Goal: Information Seeking & Learning: Learn about a topic

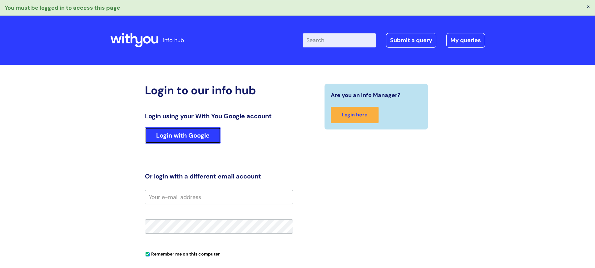
click at [161, 135] on link "Login with Google" at bounding box center [183, 135] width 76 height 16
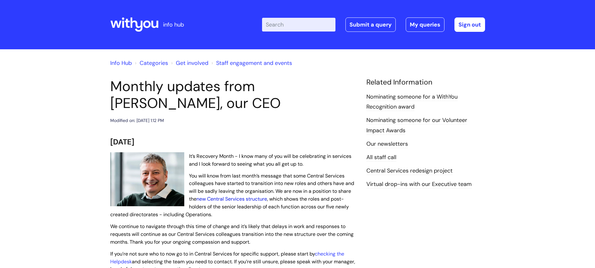
click at [225, 198] on link "new Central Services structure" at bounding box center [231, 199] width 71 height 7
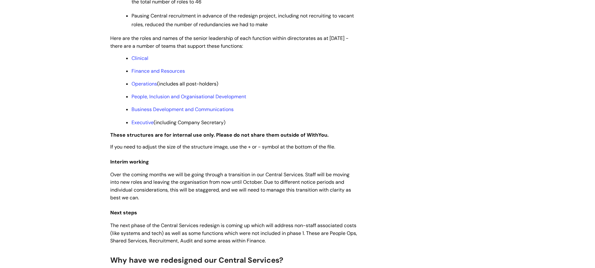
scroll to position [499, 0]
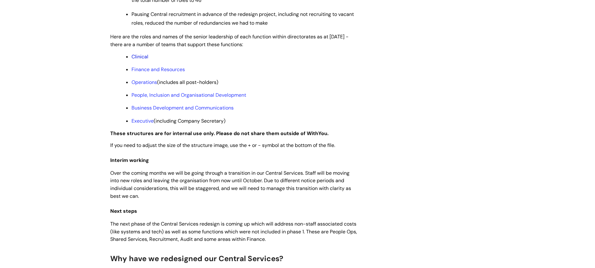
click at [143, 60] on link "Clinical" at bounding box center [139, 56] width 17 height 7
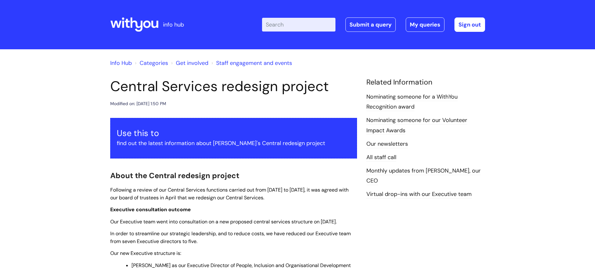
scroll to position [499, 0]
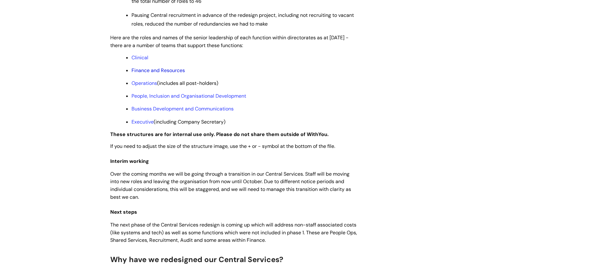
click at [154, 74] on link "Finance and Resources" at bounding box center [157, 70] width 53 height 7
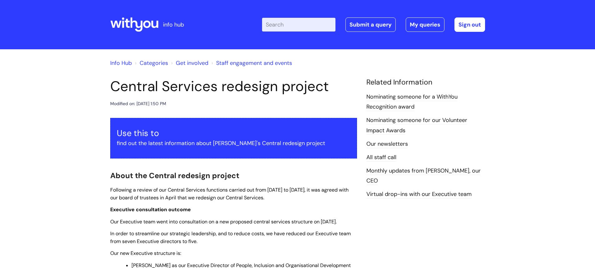
scroll to position [498, 0]
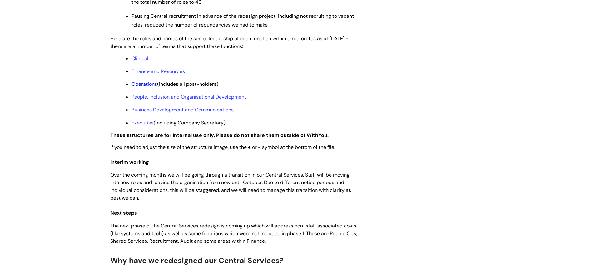
click at [134, 87] on link "Operations" at bounding box center [144, 84] width 26 height 7
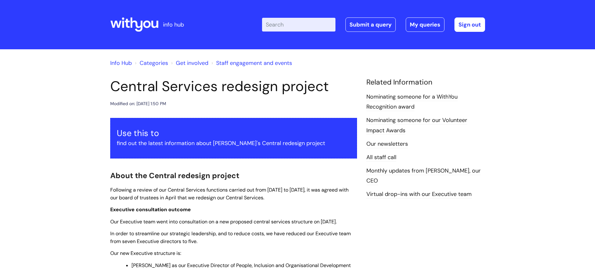
scroll to position [497, 0]
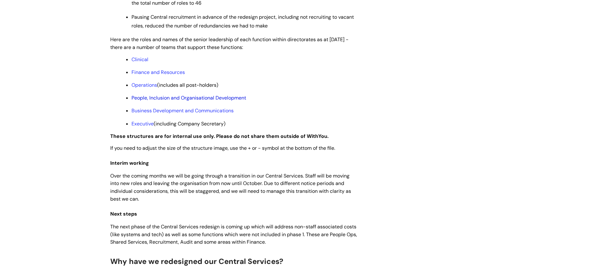
click at [170, 101] on link "People, Inclusion and Organisational Development" at bounding box center [188, 98] width 115 height 7
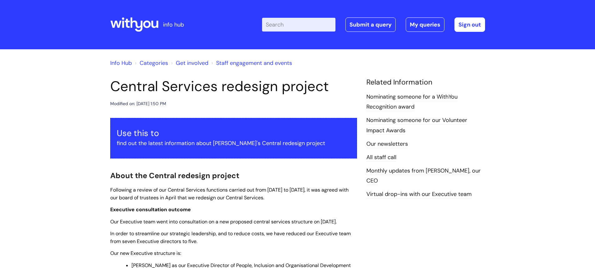
scroll to position [496, 0]
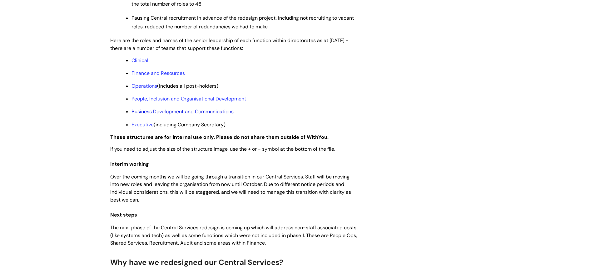
click at [146, 115] on link "Business Development and Communications" at bounding box center [182, 111] width 102 height 7
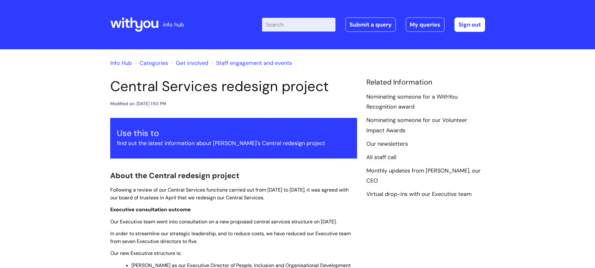
scroll to position [495, 0]
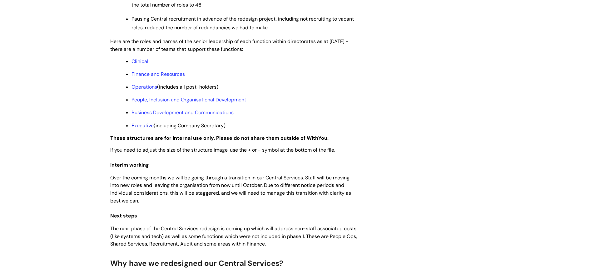
click at [140, 129] on link "Executive" at bounding box center [142, 125] width 22 height 7
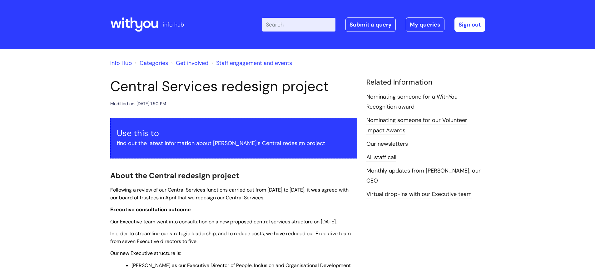
scroll to position [494, 0]
